Goal: Task Accomplishment & Management: Manage account settings

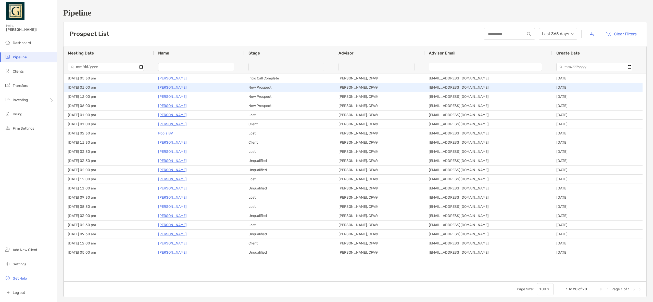
click at [173, 88] on p "[PERSON_NAME]" at bounding box center [172, 87] width 29 height 6
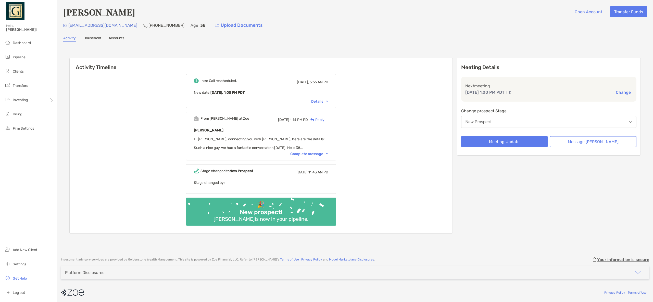
click at [319, 155] on div "Complete message" at bounding box center [309, 154] width 38 height 4
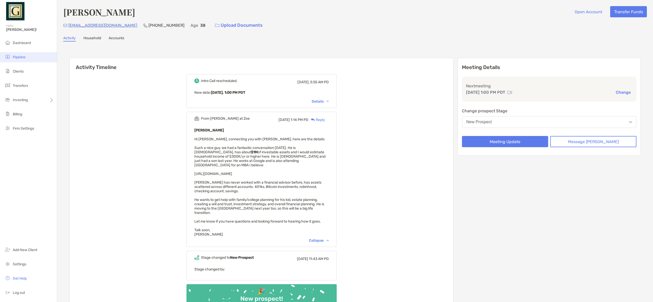
click at [20, 55] on li "Pipeline" at bounding box center [28, 57] width 57 height 10
